Goal: Task Accomplishment & Management: Manage account settings

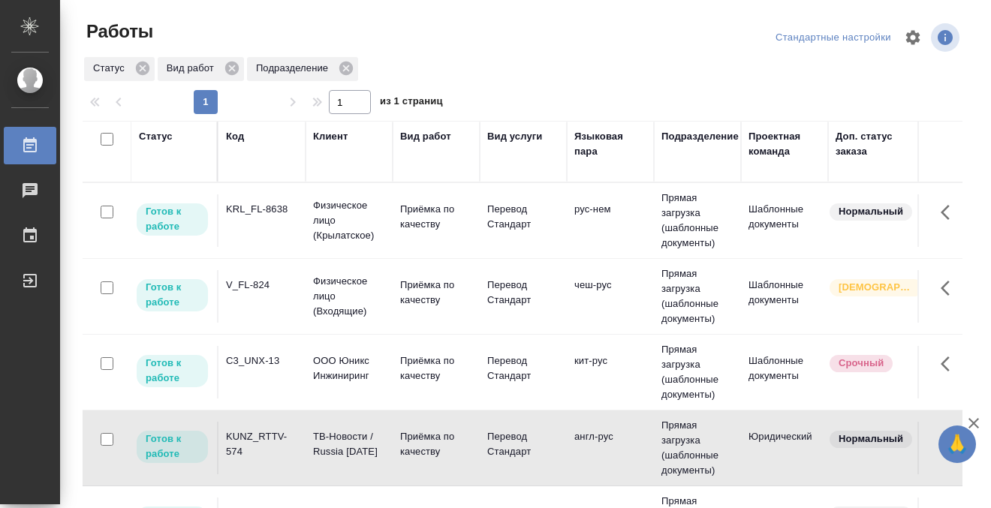
click at [265, 224] on td "KRL_FL-8638" at bounding box center [261, 220] width 87 height 53
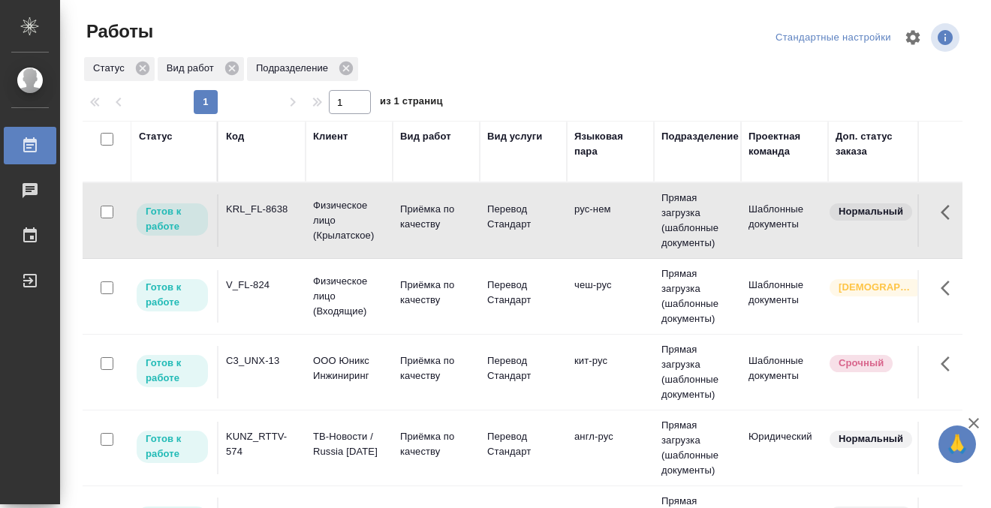
click at [265, 224] on td "KRL_FL-8638" at bounding box center [261, 220] width 87 height 53
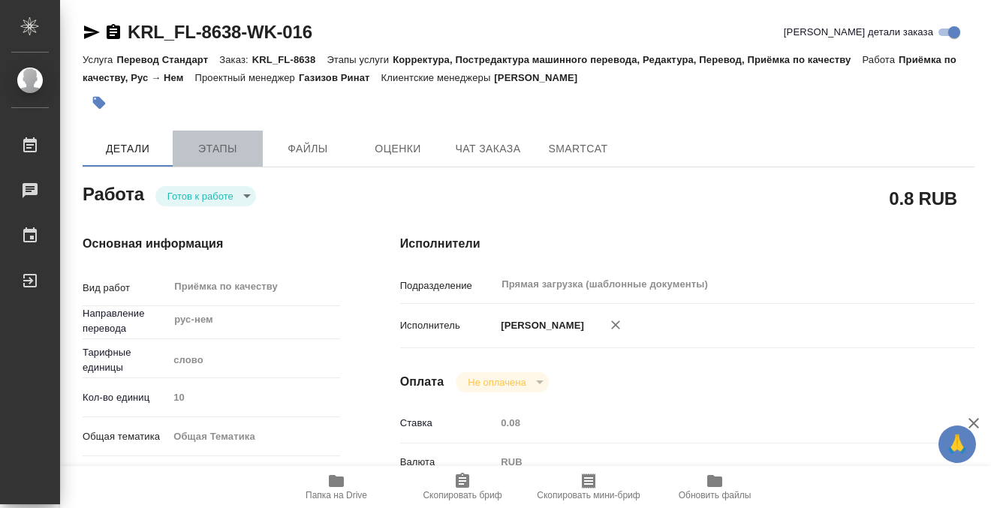
click at [214, 140] on span "Этапы" at bounding box center [218, 149] width 72 height 19
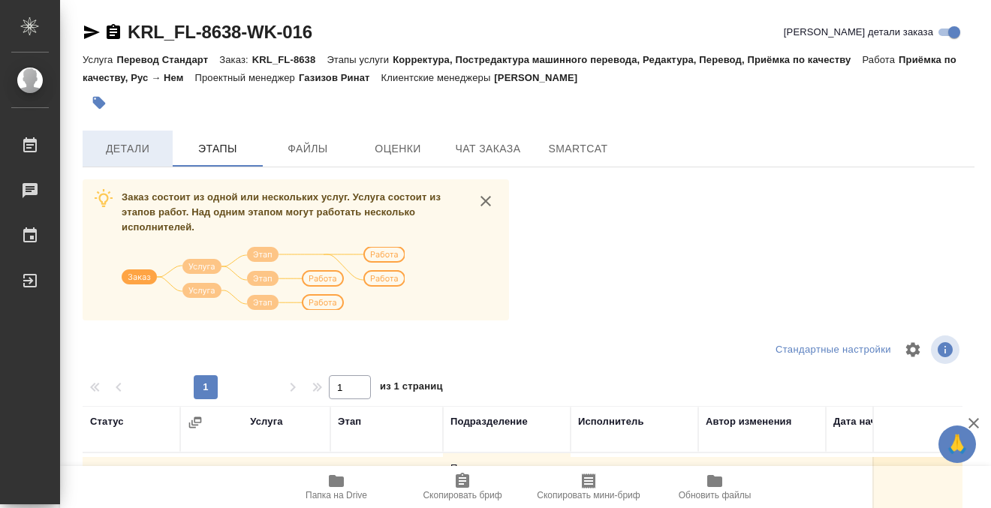
click at [139, 155] on span "Детали" at bounding box center [128, 149] width 72 height 19
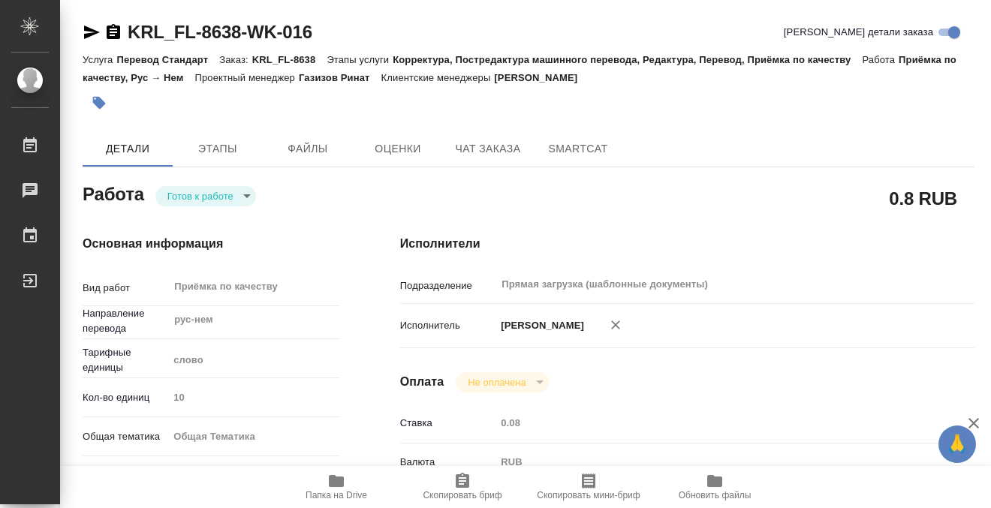
type textarea "x"
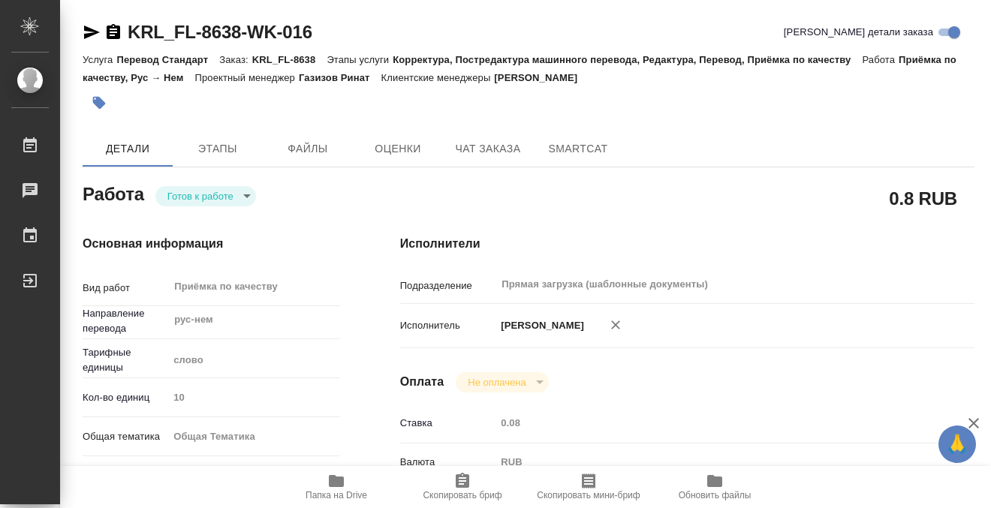
type textarea "x"
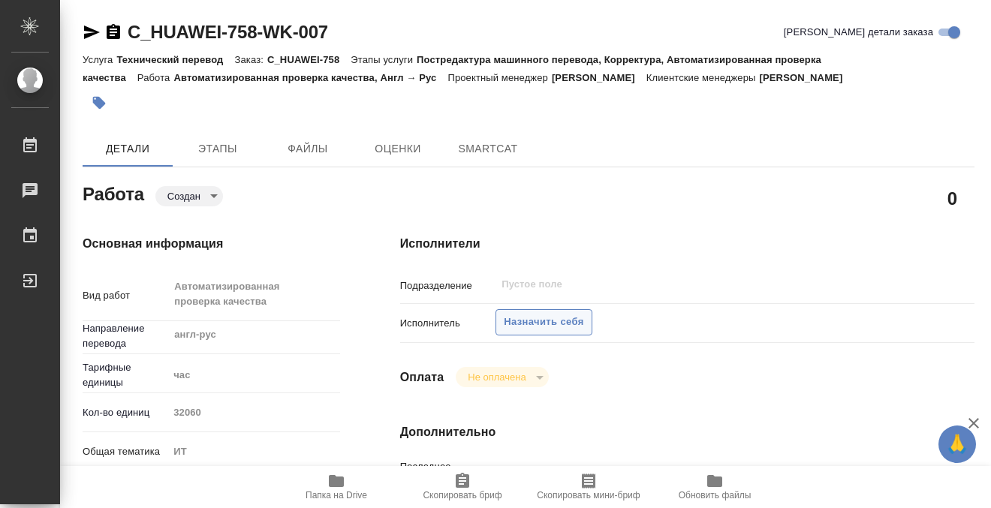
click at [524, 316] on span "Назначить себя" at bounding box center [544, 322] width 80 height 17
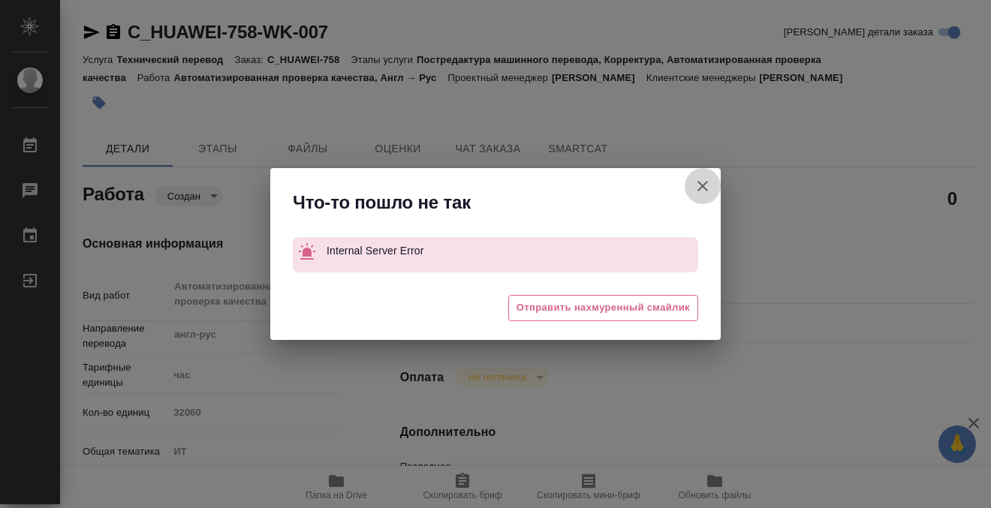
click at [704, 189] on icon "button" at bounding box center [702, 186] width 18 height 18
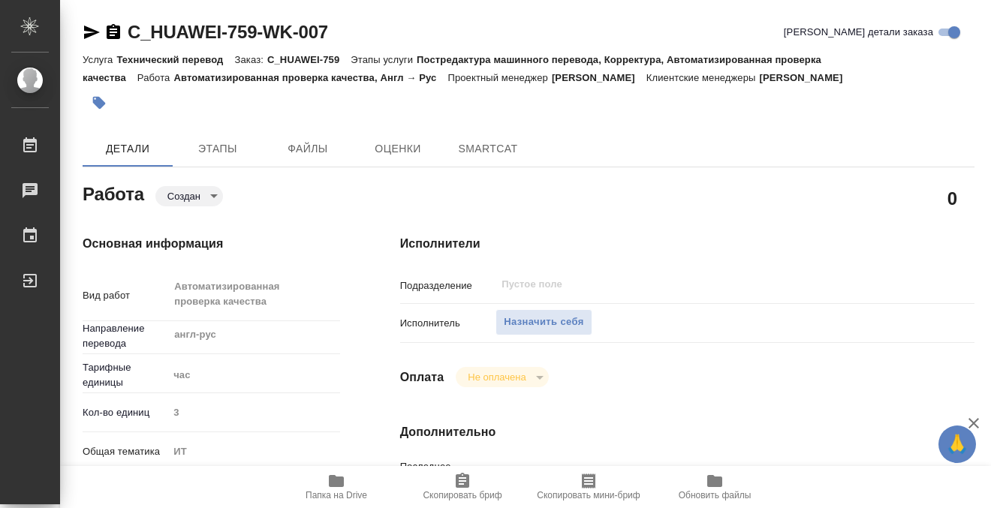
type textarea "x"
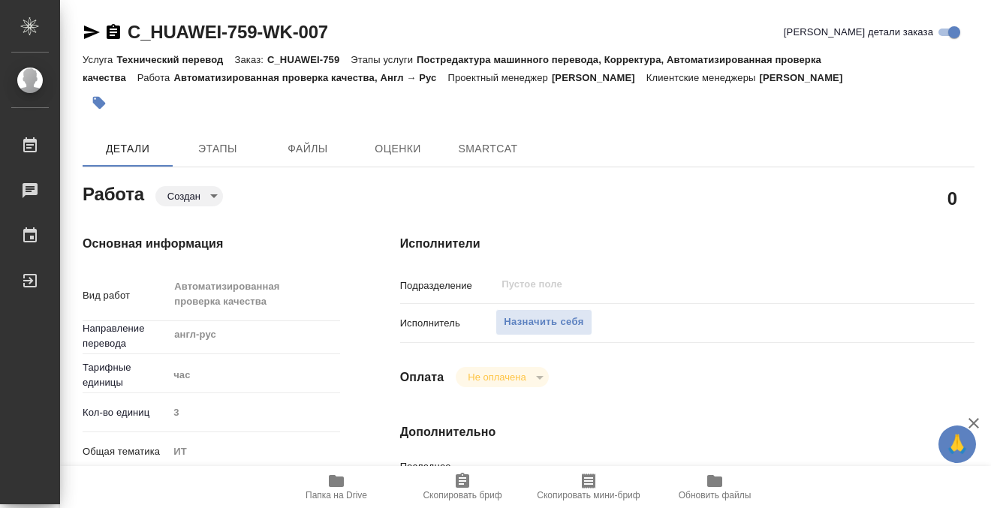
type textarea "x"
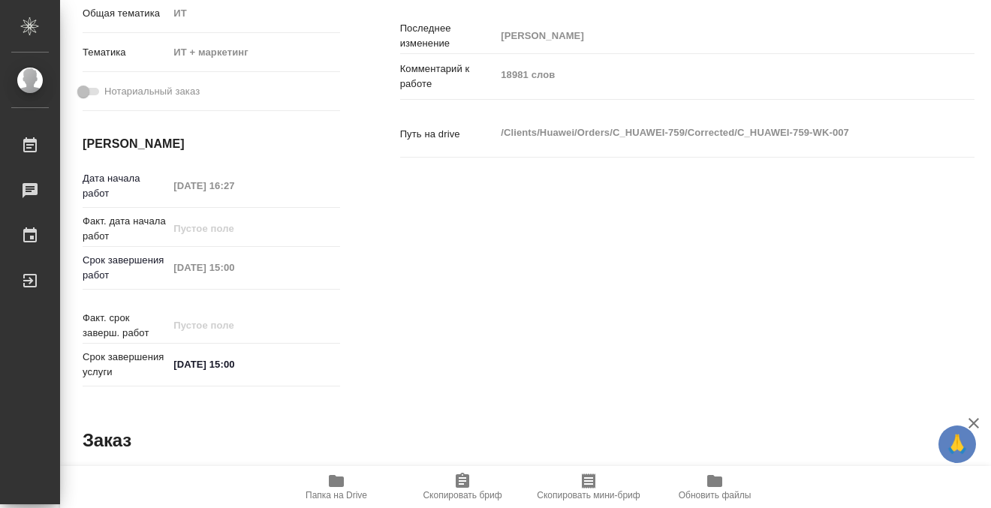
type textarea "x"
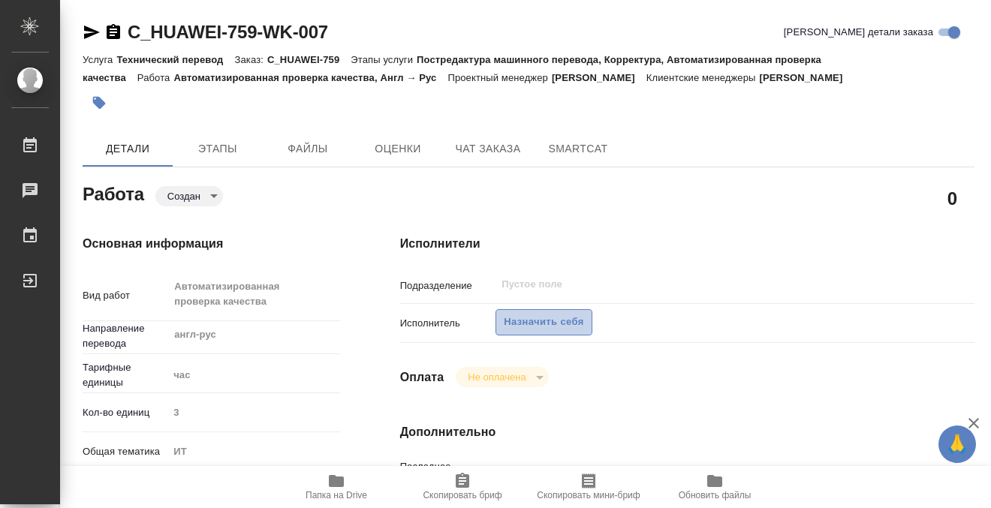
click at [544, 320] on span "Назначить себя" at bounding box center [544, 322] width 80 height 17
type textarea "x"
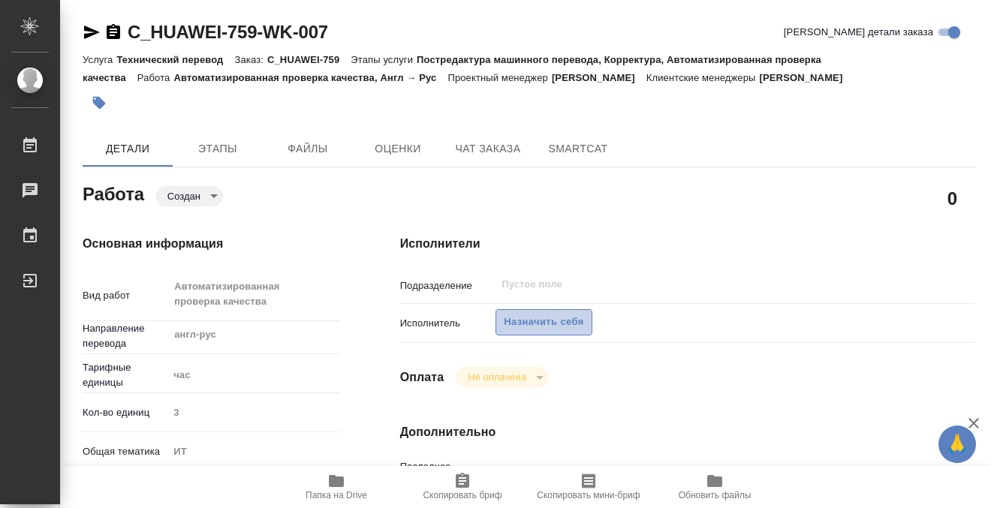
type textarea "x"
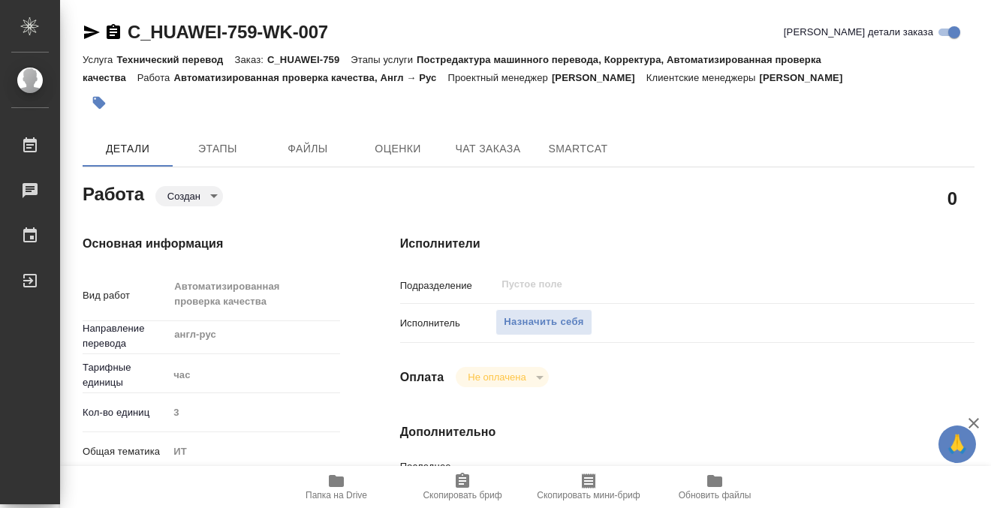
type textarea "x"
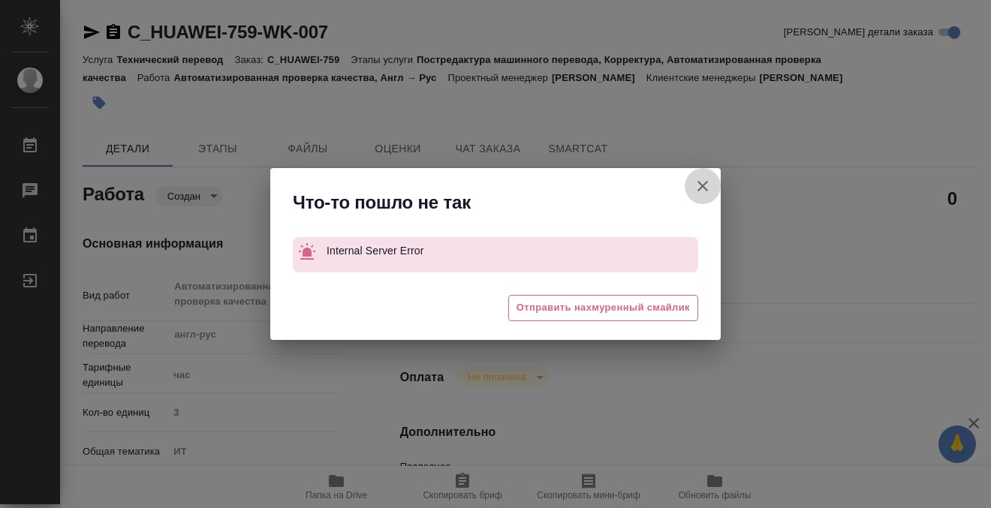
click at [699, 184] on icon "button" at bounding box center [702, 186] width 11 height 11
type textarea "x"
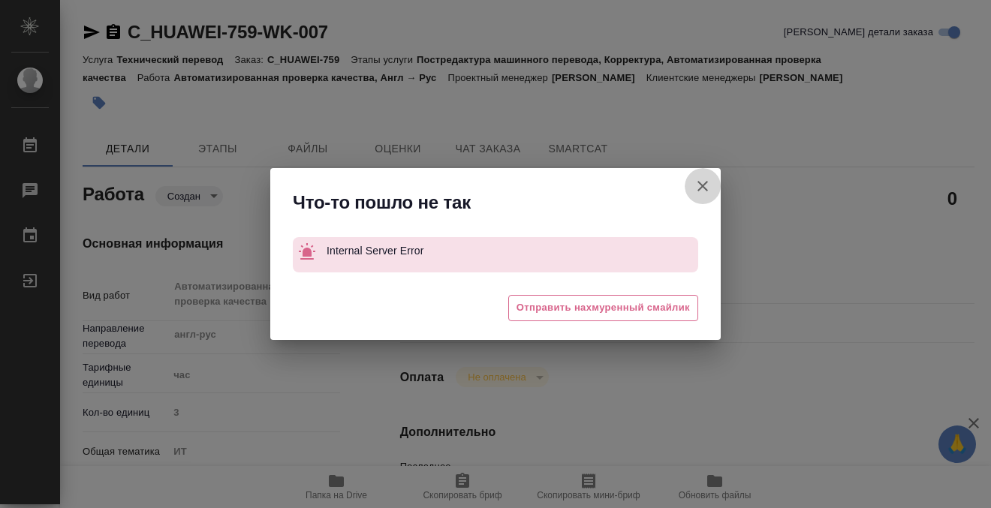
type textarea "x"
